Goal: Submit feedback/report problem: Submit feedback/report problem

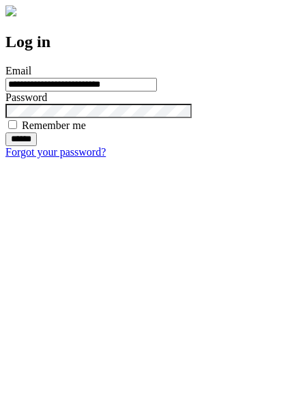
type input "**********"
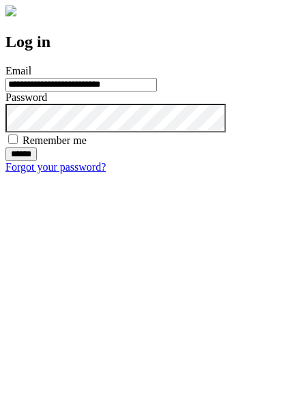
click at [37, 161] on input "******" at bounding box center [20, 154] width 31 height 14
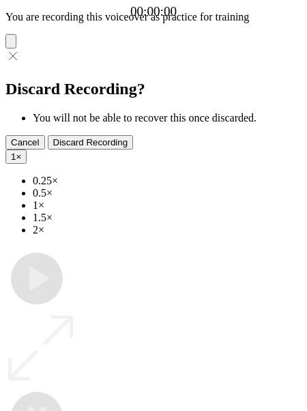
type input "**********"
